Goal: Task Accomplishment & Management: Use online tool/utility

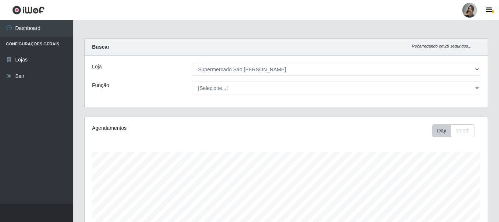
select select "383"
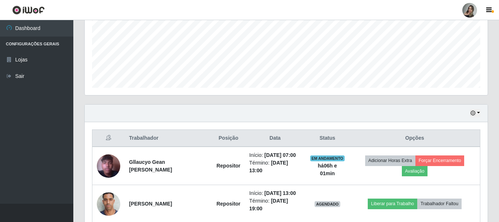
scroll to position [210, 0]
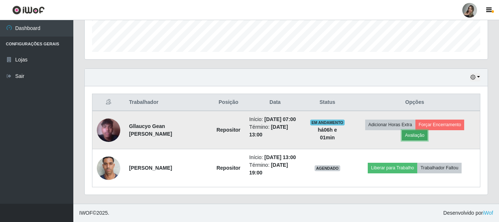
click at [419, 135] on button "Avaliação" at bounding box center [414, 135] width 26 height 10
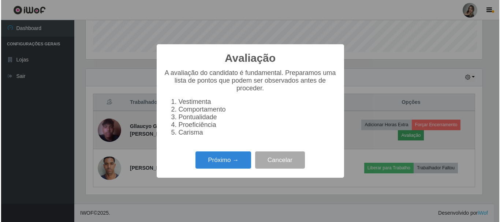
scroll to position [152, 399]
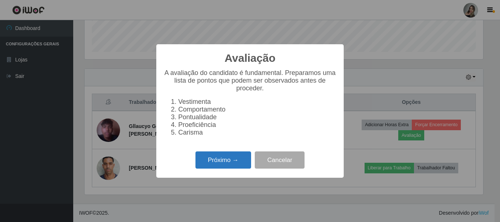
click at [215, 164] on button "Próximo →" at bounding box center [224, 160] width 56 height 17
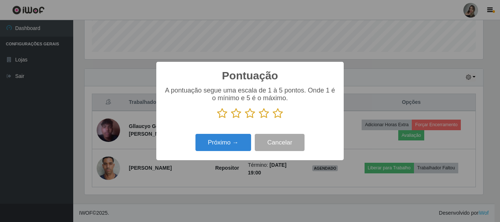
scroll to position [366131, 365884]
click at [235, 114] on icon at bounding box center [236, 113] width 10 height 11
click at [231, 119] on input "radio" at bounding box center [231, 119] width 0 height 0
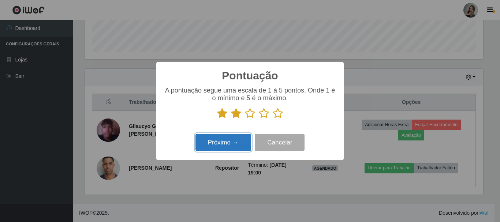
click at [237, 144] on button "Próximo →" at bounding box center [224, 142] width 56 height 17
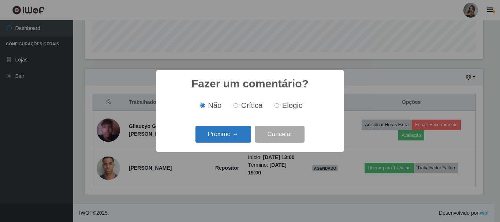
click at [238, 136] on button "Próximo →" at bounding box center [224, 134] width 56 height 17
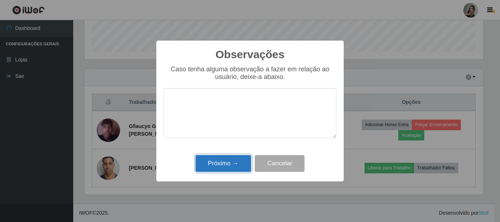
click at [236, 163] on button "Próximo →" at bounding box center [224, 163] width 56 height 17
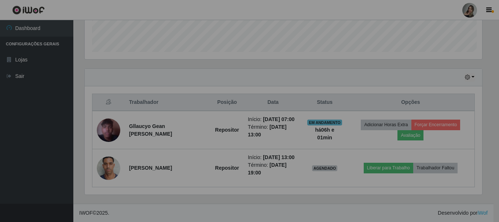
scroll to position [152, 403]
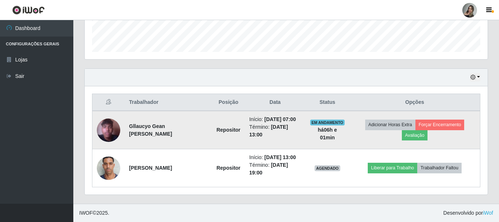
click at [468, 140] on td "Adicionar Horas Extra Forçar Encerramento Avaliação" at bounding box center [414, 130] width 130 height 38
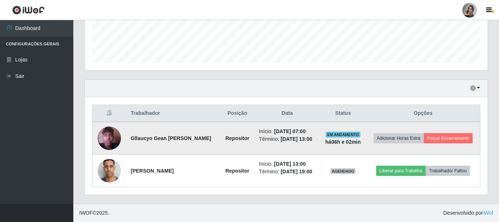
scroll to position [199, 0]
click at [468, 140] on button "Forçar Encerramento" at bounding box center [447, 138] width 49 height 10
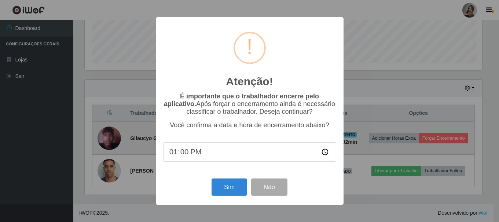
scroll to position [152, 399]
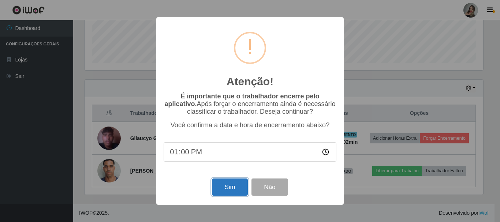
click at [237, 189] on button "Sim" at bounding box center [230, 187] width 36 height 17
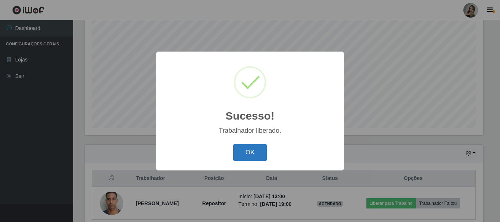
click at [235, 159] on button "OK" at bounding box center [250, 152] width 34 height 17
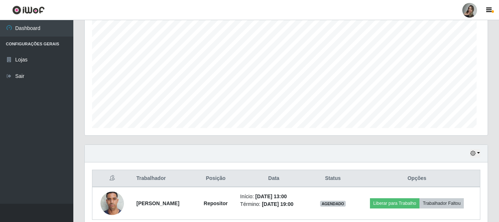
scroll to position [152, 403]
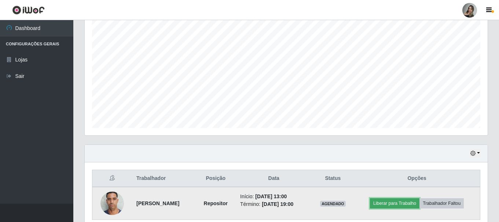
click at [408, 200] on button "Liberar para Trabalho" at bounding box center [394, 204] width 49 height 10
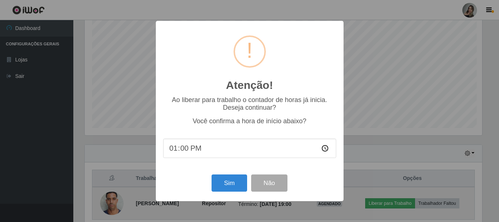
scroll to position [152, 399]
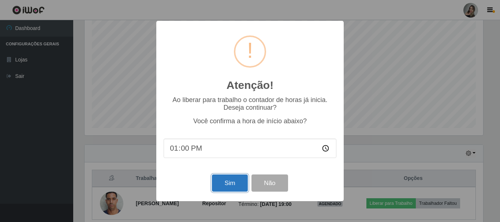
click at [217, 185] on button "Sim" at bounding box center [230, 183] width 36 height 17
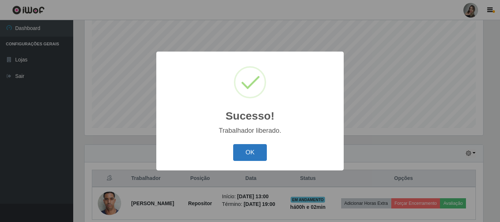
click at [244, 157] on button "OK" at bounding box center [250, 152] width 34 height 17
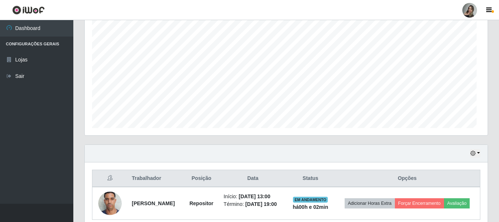
scroll to position [152, 403]
